Goal: Information Seeking & Learning: Learn about a topic

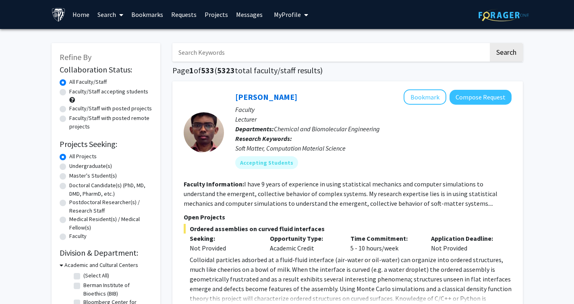
click at [69, 166] on label "Undergraduate(s)" at bounding box center [90, 166] width 43 height 8
click at [69, 166] on input "Undergraduate(s)" at bounding box center [71, 164] width 5 height 5
radio input "true"
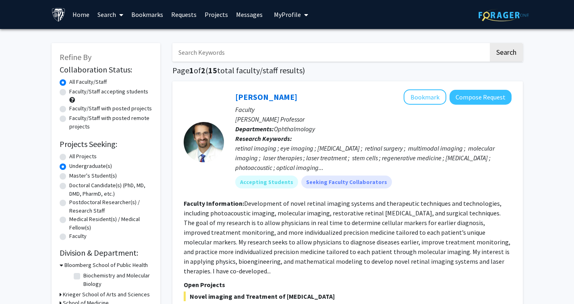
click at [248, 49] on input "Search Keywords" at bounding box center [330, 52] width 316 height 19
type input "[MEDICAL_DATA]"
click at [511, 55] on button "Search" at bounding box center [506, 52] width 33 height 19
radio input "true"
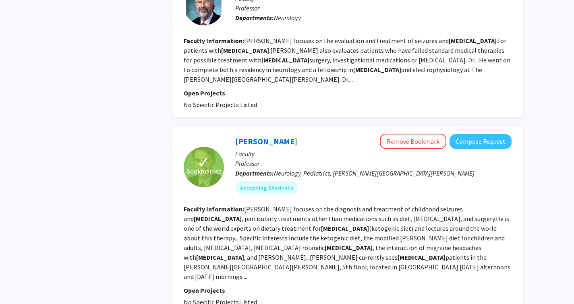
scroll to position [1544, 0]
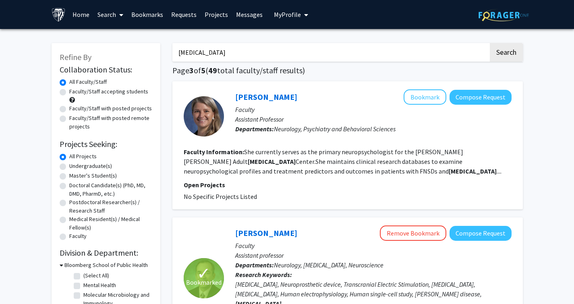
click at [89, 163] on label "Undergraduate(s)" at bounding box center [90, 166] width 43 height 8
click at [75, 163] on input "Undergraduate(s)" at bounding box center [71, 164] width 5 height 5
radio input "true"
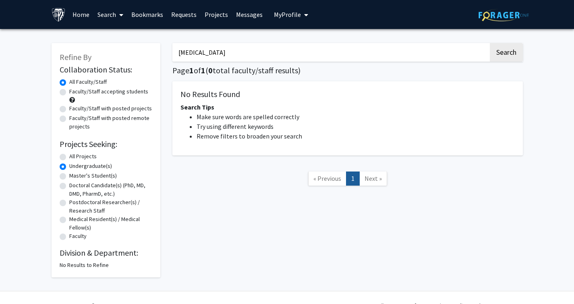
click at [81, 155] on label "All Projects" at bounding box center [82, 156] width 27 height 8
click at [75, 155] on input "All Projects" at bounding box center [71, 154] width 5 height 5
radio input "true"
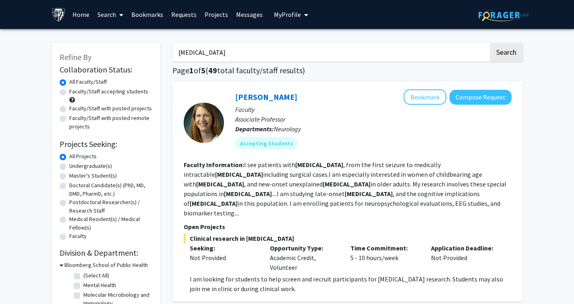
click at [227, 51] on input "[MEDICAL_DATA]" at bounding box center [330, 52] width 316 height 19
type input "="
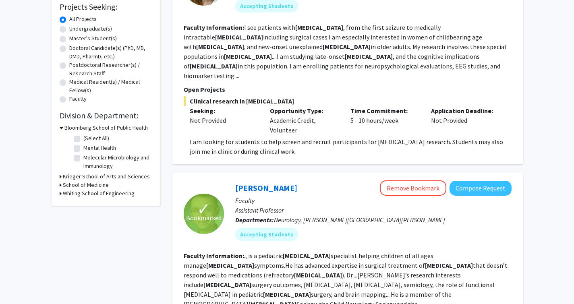
scroll to position [139, 0]
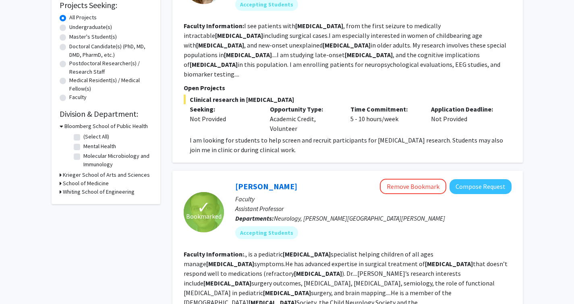
click at [88, 166] on label "Molecular Microbiology and Immunology" at bounding box center [116, 160] width 67 height 17
click at [88, 157] on input "Molecular Microbiology and Immunology" at bounding box center [85, 154] width 5 height 5
checkbox input "true"
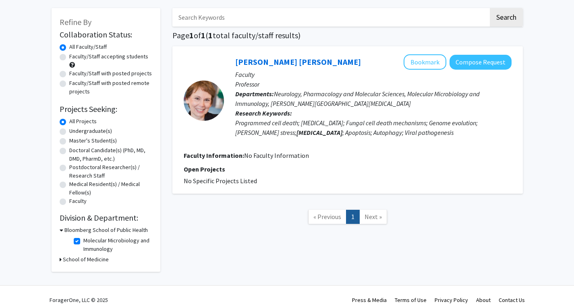
scroll to position [36, 0]
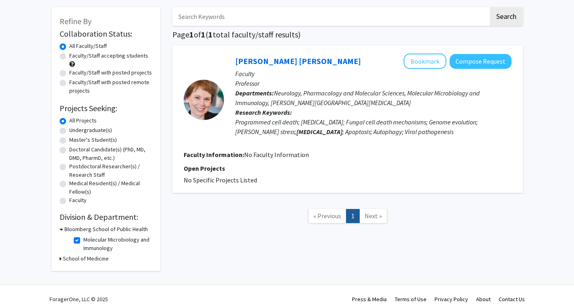
click at [72, 248] on fg-checkbox-list "Molecular Microbiology and Immunology Molecular Microbiology and Immunology" at bounding box center [112, 244] width 81 height 21
click at [83, 240] on label "Molecular Microbiology and Immunology" at bounding box center [116, 244] width 67 height 17
click at [83, 240] on input "Molecular Microbiology and Immunology" at bounding box center [85, 238] width 5 height 5
checkbox input "false"
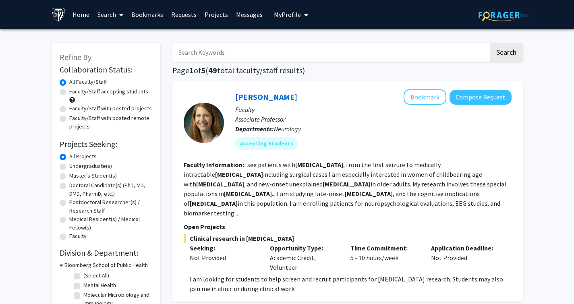
click at [69, 95] on label "Faculty/Staff accepting students" at bounding box center [108, 91] width 79 height 8
click at [69, 93] on input "Faculty/Staff accepting students" at bounding box center [71, 89] width 5 height 5
radio input "true"
click at [88, 168] on label "Undergraduate(s)" at bounding box center [90, 166] width 43 height 8
click at [75, 167] on input "Undergraduate(s)" at bounding box center [71, 164] width 5 height 5
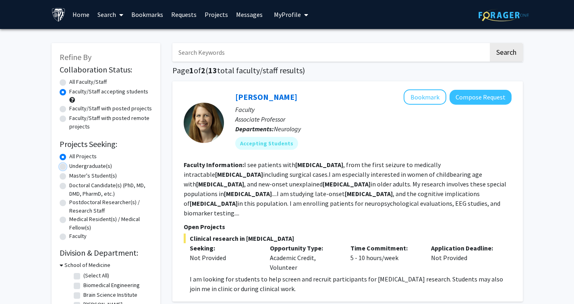
radio input "true"
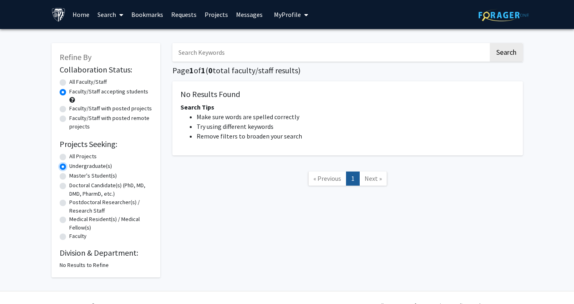
scroll to position [14, 0]
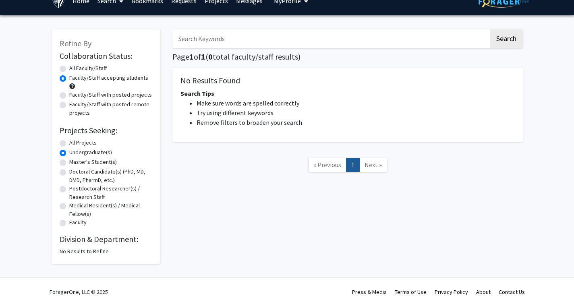
click at [73, 67] on label "All Faculty/Staff" at bounding box center [87, 68] width 37 height 8
click at [73, 67] on input "All Faculty/Staff" at bounding box center [71, 66] width 5 height 5
radio input "true"
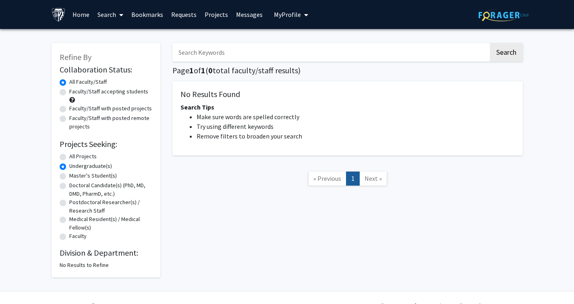
click at [77, 160] on label "All Projects" at bounding box center [82, 156] width 27 height 8
click at [75, 158] on input "All Projects" at bounding box center [71, 154] width 5 height 5
radio input "true"
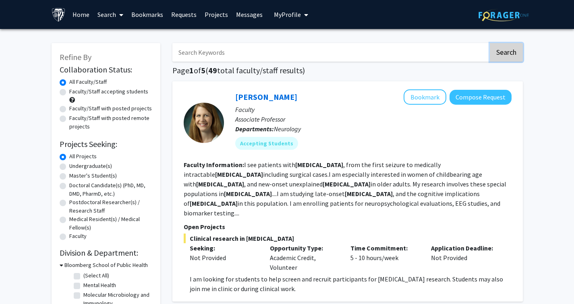
click at [500, 50] on button "Search" at bounding box center [506, 52] width 33 height 19
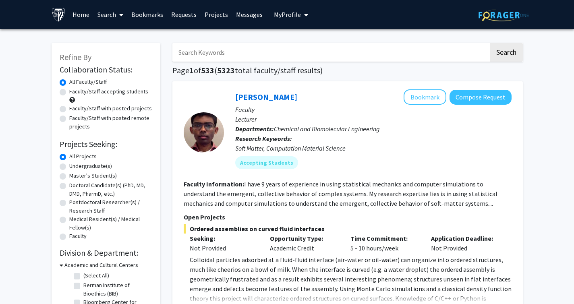
click at [81, 167] on label "Undergraduate(s)" at bounding box center [90, 166] width 43 height 8
click at [75, 167] on input "Undergraduate(s)" at bounding box center [71, 164] width 5 height 5
radio input "true"
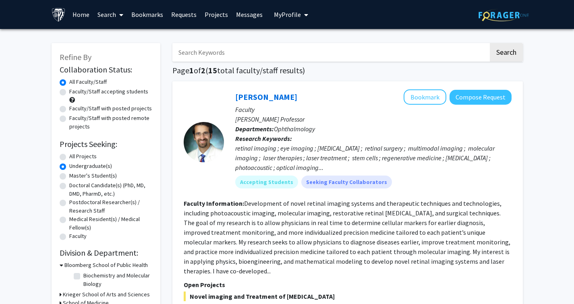
click at [102, 92] on label "Faculty/Staff accepting students" at bounding box center [108, 91] width 79 height 8
click at [75, 92] on input "Faculty/Staff accepting students" at bounding box center [71, 89] width 5 height 5
radio input "true"
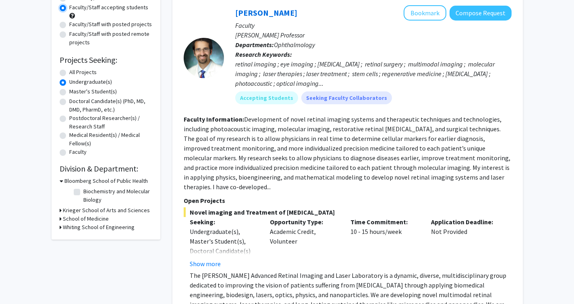
scroll to position [86, 0]
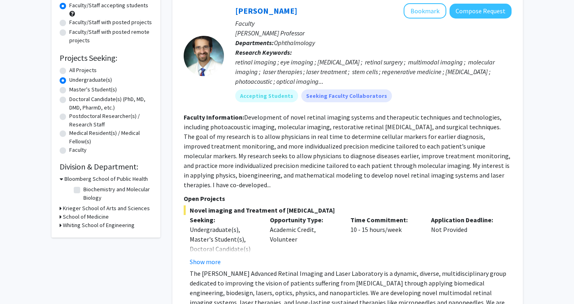
click at [79, 217] on h3 "School of Medicine" at bounding box center [86, 217] width 46 height 8
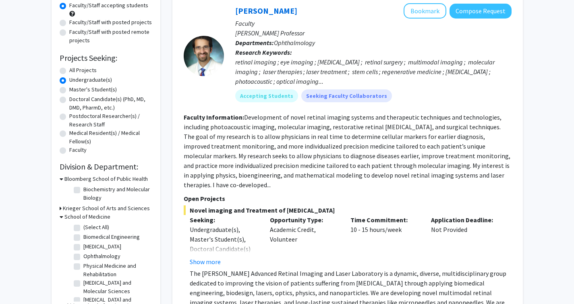
click at [86, 211] on h3 "Krieger School of Arts and Sciences" at bounding box center [106, 208] width 87 height 8
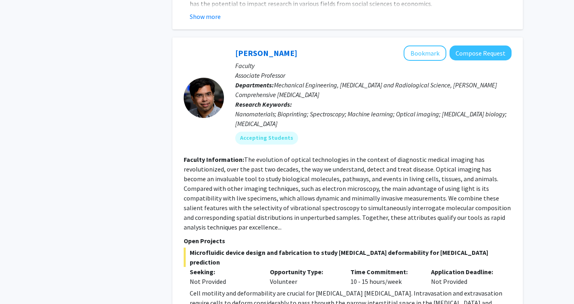
scroll to position [748, 0]
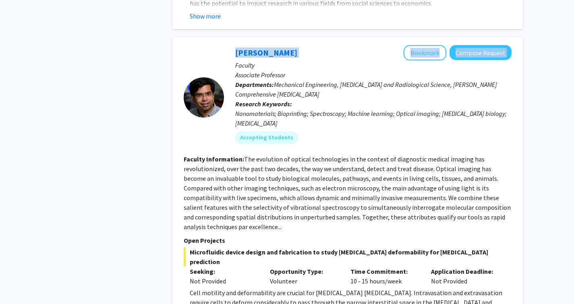
drag, startPoint x: 297, startPoint y: 24, endPoint x: 218, endPoint y: 31, distance: 78.9
click at [218, 45] on section "[PERSON_NAME] Bookmark Compose Request Faculty Associate Professor Departments:…" at bounding box center [348, 97] width 328 height 105
click at [304, 60] on p "Faculty" at bounding box center [373, 65] width 276 height 10
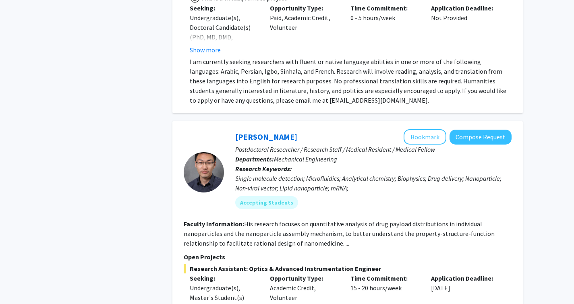
scroll to position [1555, 0]
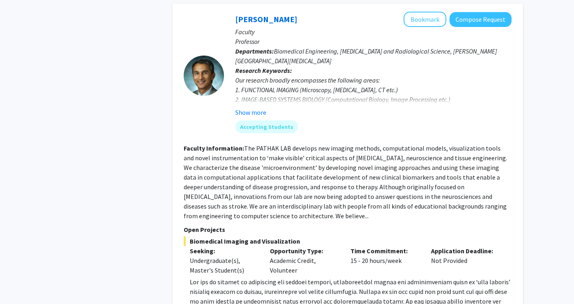
scroll to position [2041, 0]
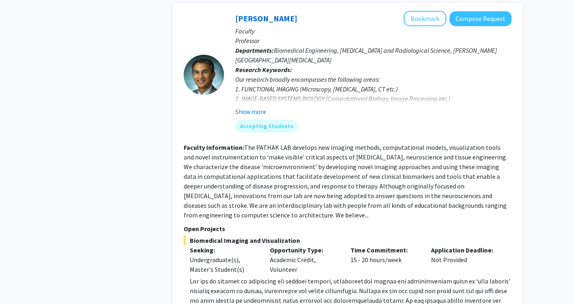
click at [213, 278] on fg-read-more "[DOMAIN_NAME] ) to [PERSON_NAME] at [EMAIL_ADDRESS][DOMAIN_NAME] . Show more" at bounding box center [348, 306] width 328 height 61
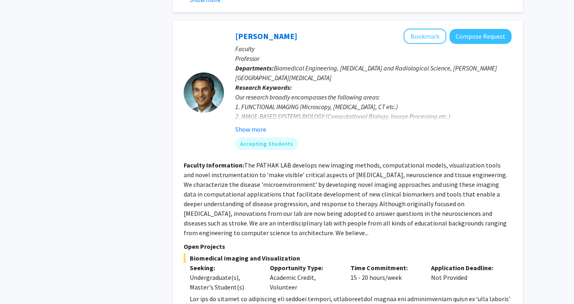
scroll to position [2016, 0]
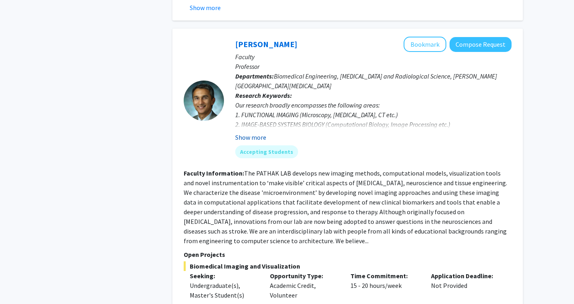
click at [252, 133] on button "Show more" at bounding box center [250, 138] width 31 height 10
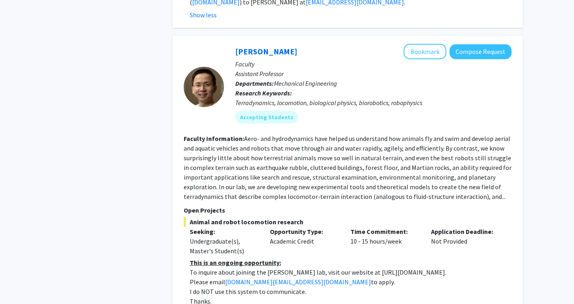
scroll to position [2427, 0]
drag, startPoint x: 350, startPoint y: 223, endPoint x: 420, endPoint y: 223, distance: 70.5
click at [420, 267] on p "To inquire about joining the [PERSON_NAME] lab, visit our website at [URL][DOMA…" at bounding box center [351, 272] width 322 height 10
